Goal: Information Seeking & Learning: Learn about a topic

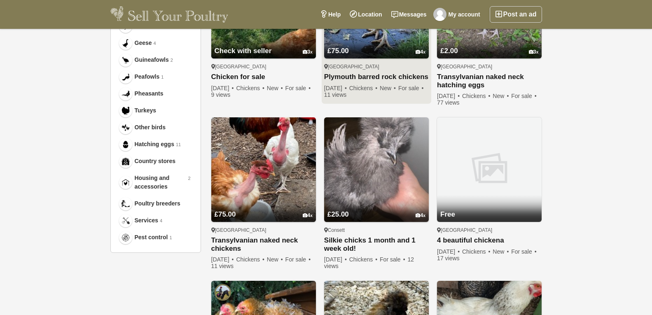
scroll to position [371, 0]
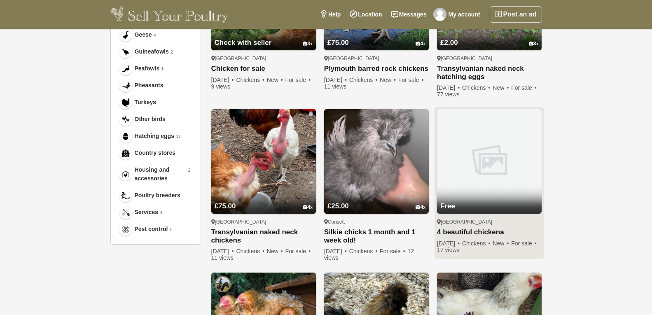
click at [493, 154] on img at bounding box center [489, 161] width 105 height 105
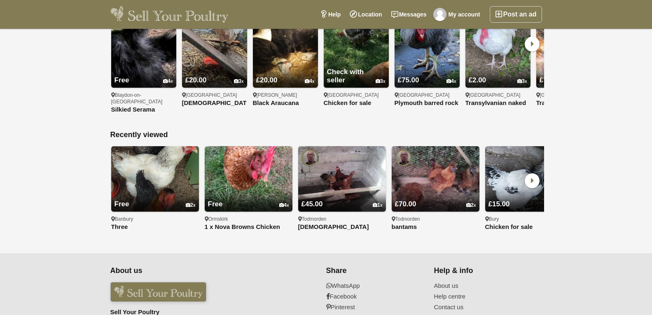
scroll to position [453, 0]
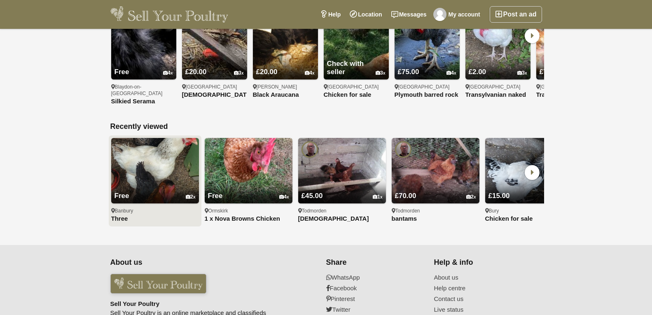
click at [153, 148] on img at bounding box center [155, 171] width 88 height 66
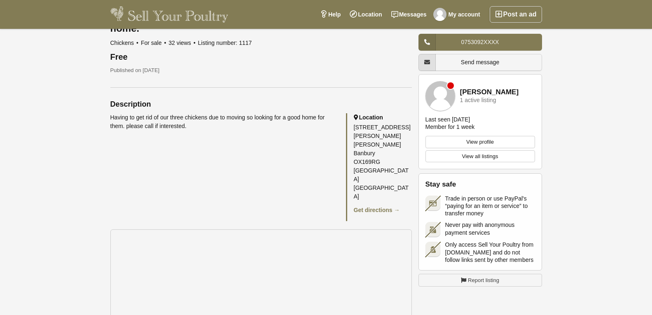
scroll to position [330, 0]
